Goal: Information Seeking & Learning: Learn about a topic

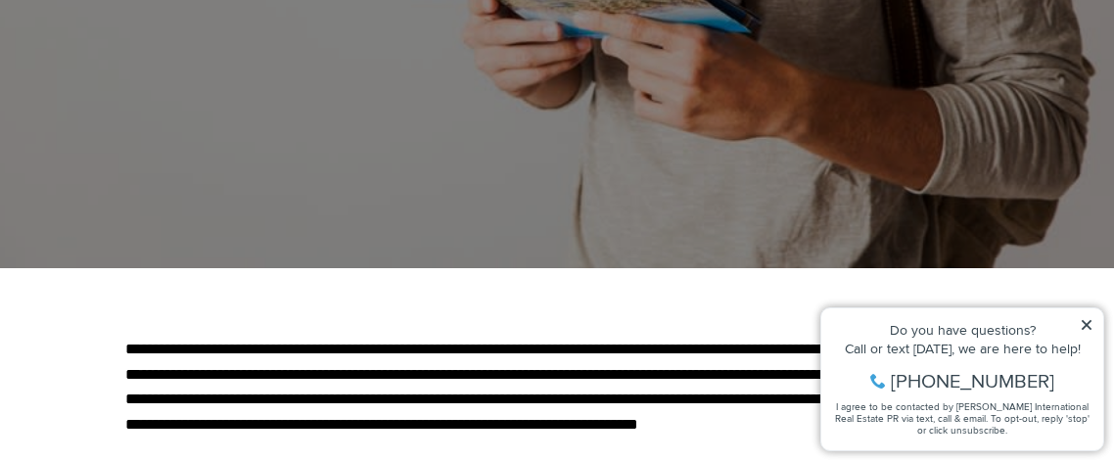
click at [1090, 321] on icon at bounding box center [1087, 325] width 10 height 10
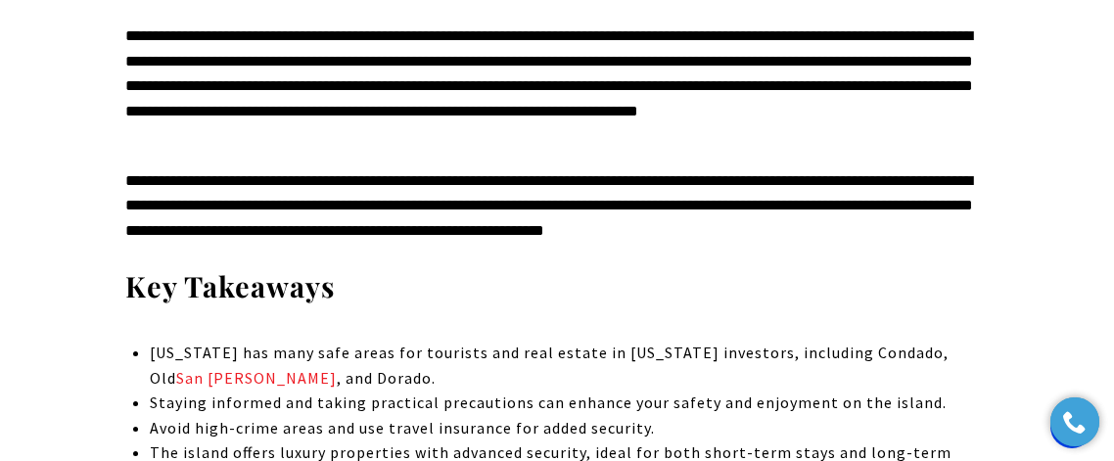
scroll to position [832, 0]
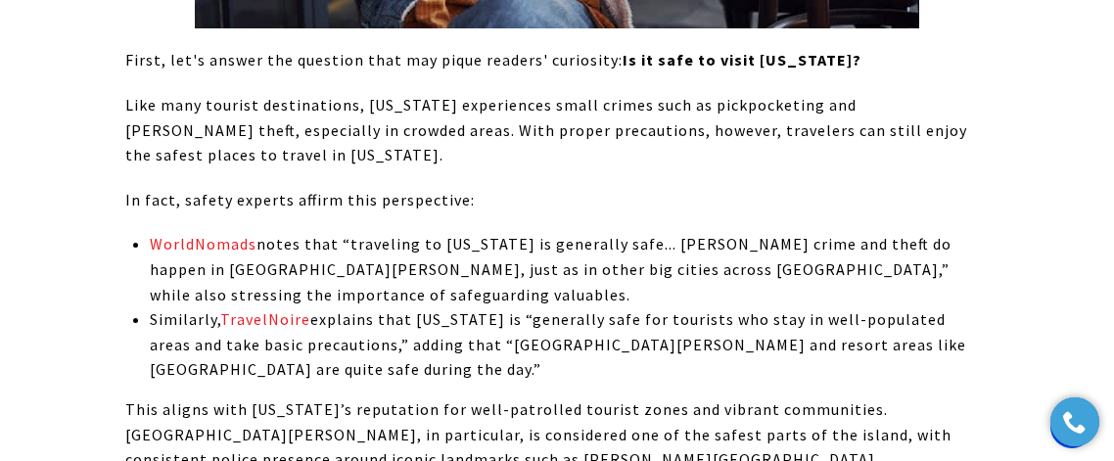
scroll to position [1870, 0]
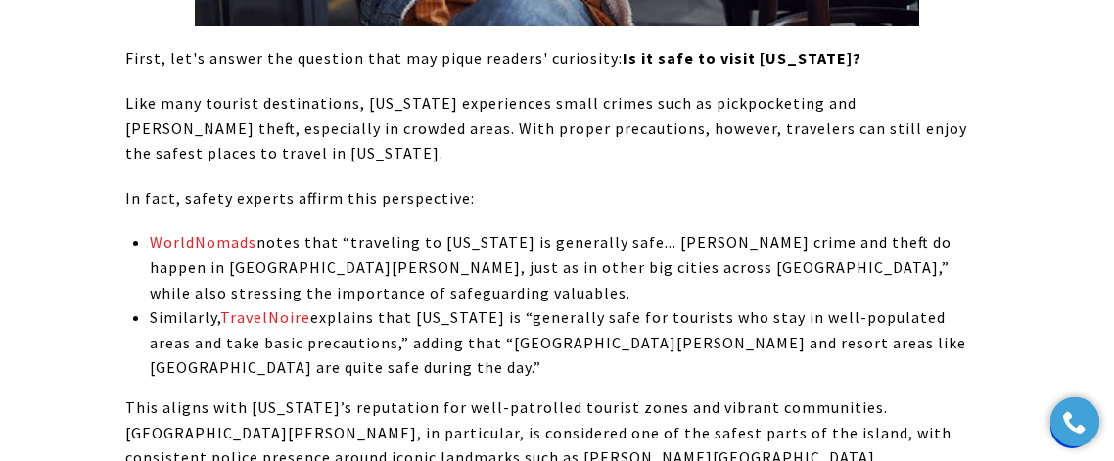
click at [866, 378] on p "Similarly, TravelNoire explains that [US_STATE] is “generally safe for tourists…" at bounding box center [569, 343] width 839 height 75
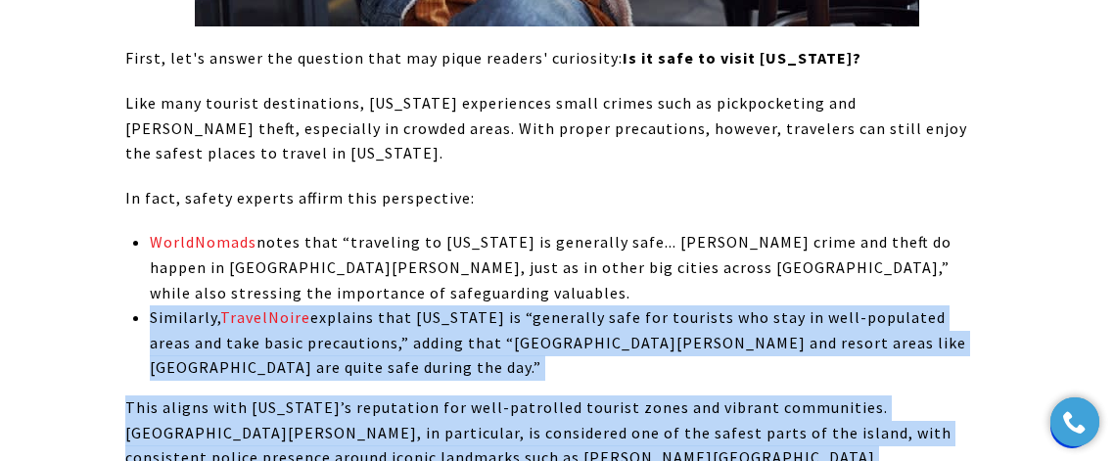
drag, startPoint x: 864, startPoint y: 381, endPoint x: 877, endPoint y: 376, distance: 14.6
click at [877, 376] on p "Similarly, TravelNoire explains that [US_STATE] is “generally safe for tourists…" at bounding box center [569, 343] width 839 height 75
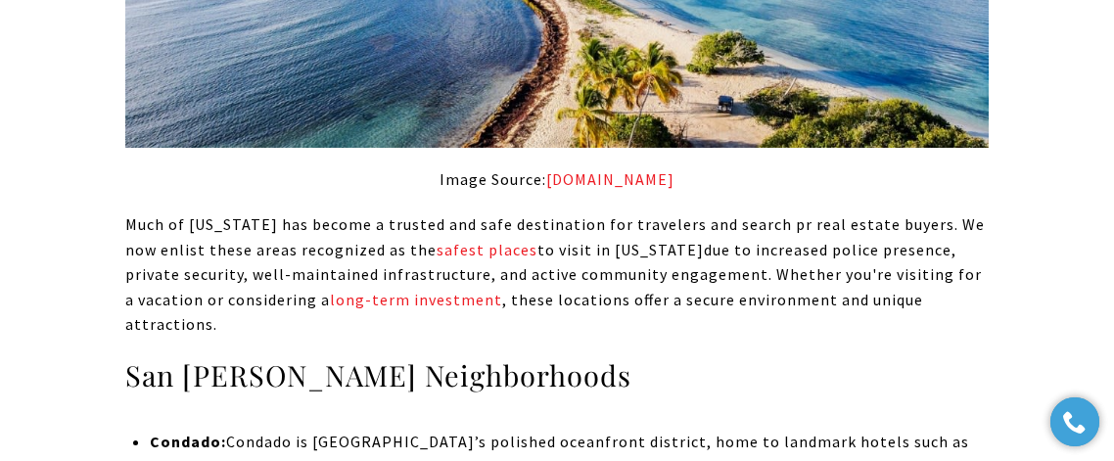
scroll to position [4028, 0]
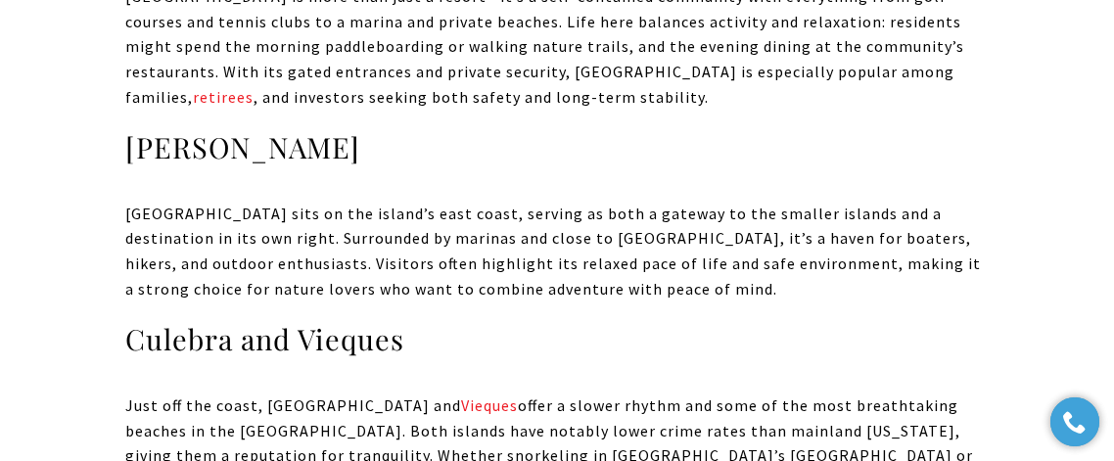
scroll to position [5694, 0]
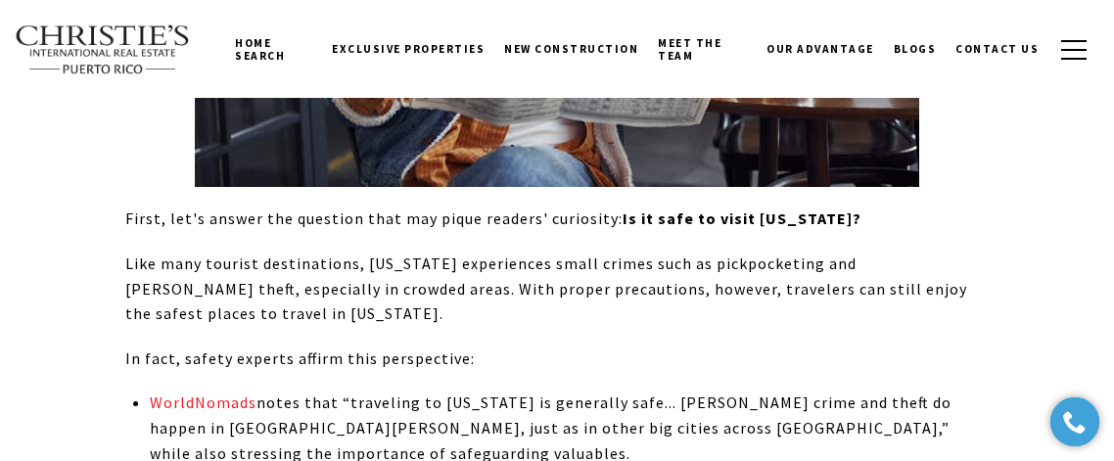
scroll to position [1309, 0]
